Goal: Transaction & Acquisition: Purchase product/service

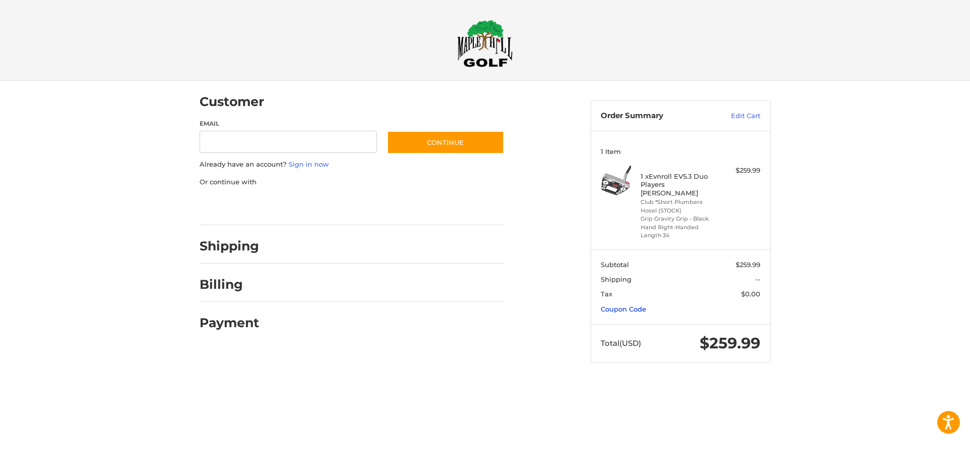
click at [609, 305] on link "Coupon Code" at bounding box center [623, 309] width 45 height 8
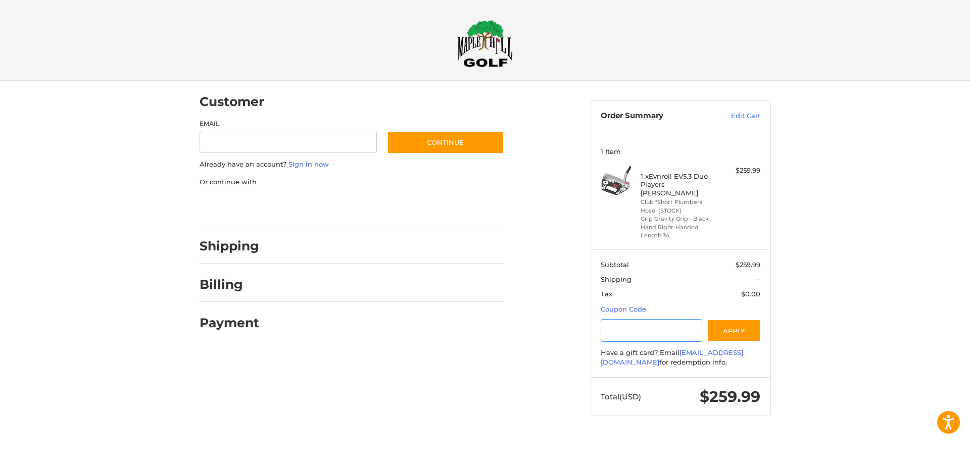
click at [633, 323] on input "Gift Certificate or Coupon Code" at bounding box center [652, 330] width 102 height 23
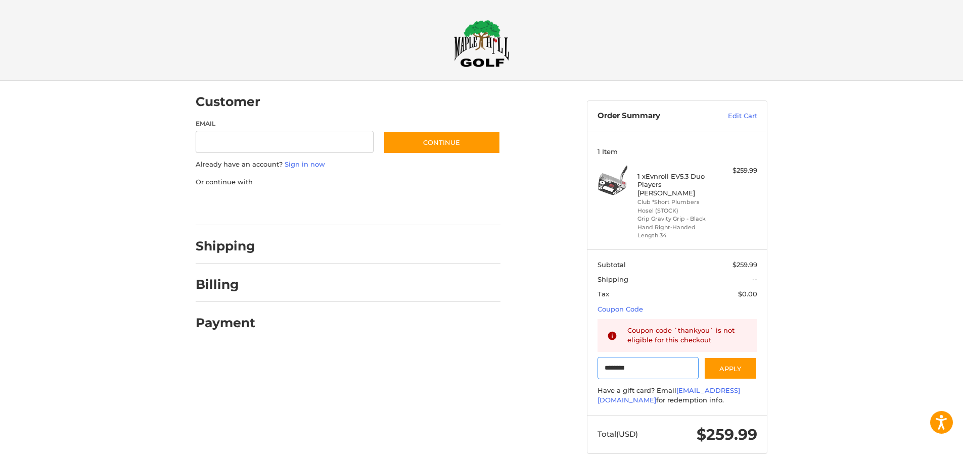
type input "********"
click at [489, 58] on img at bounding box center [482, 43] width 56 height 47
